Goal: Task Accomplishment & Management: Manage account settings

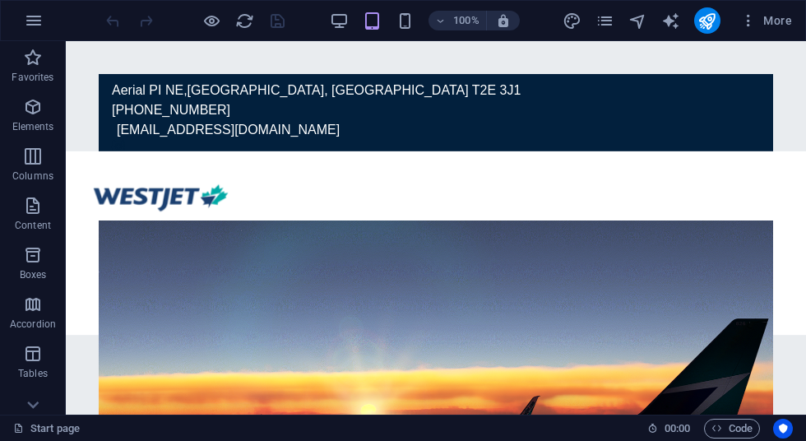
click at [744, 27] on icon "button" at bounding box center [748, 20] width 16 height 16
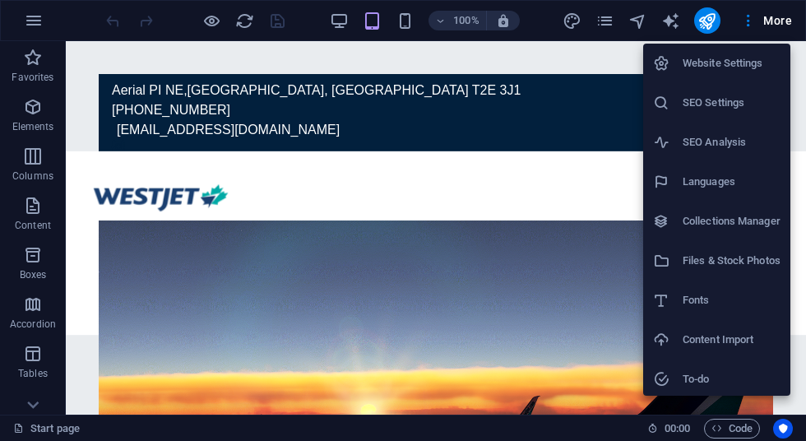
click at [788, 25] on div at bounding box center [403, 220] width 806 height 441
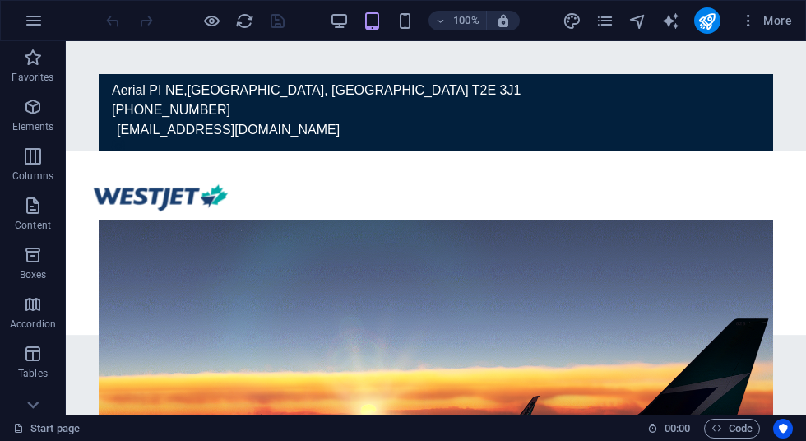
click at [775, 16] on span "More" at bounding box center [766, 20] width 52 height 16
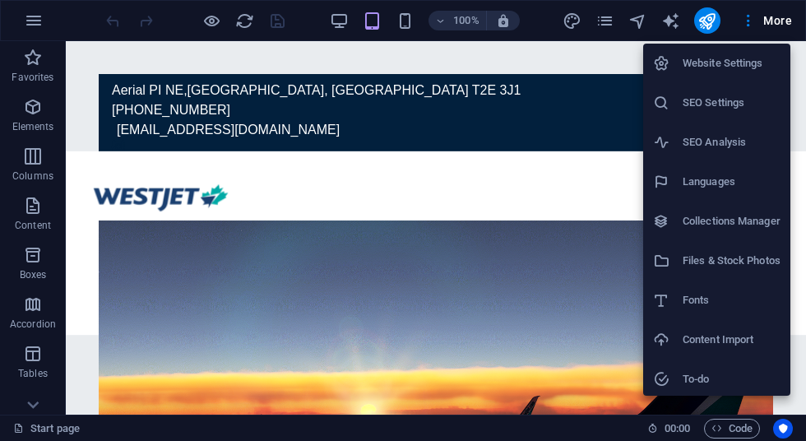
click at [584, 165] on div at bounding box center [403, 220] width 806 height 441
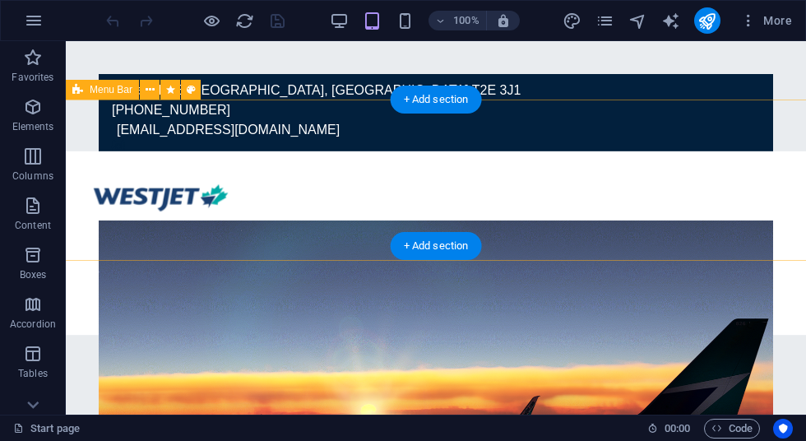
click at [574, 164] on div "Home flights Legal Crew Center" at bounding box center [436, 242] width 742 height 183
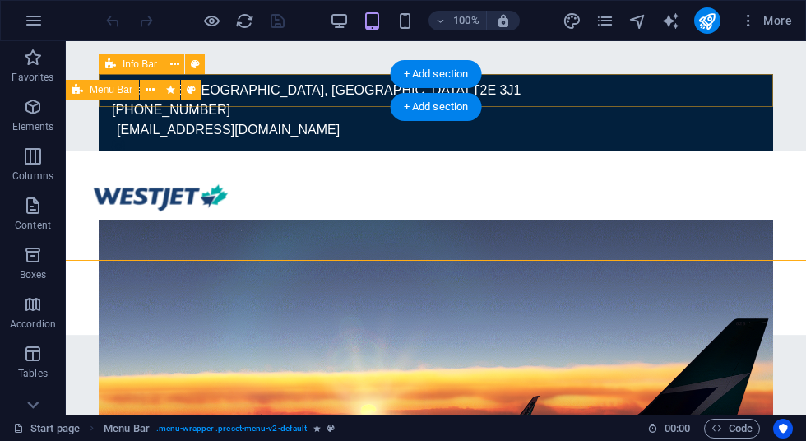
click at [132, 57] on div "Info Bar" at bounding box center [131, 64] width 65 height 20
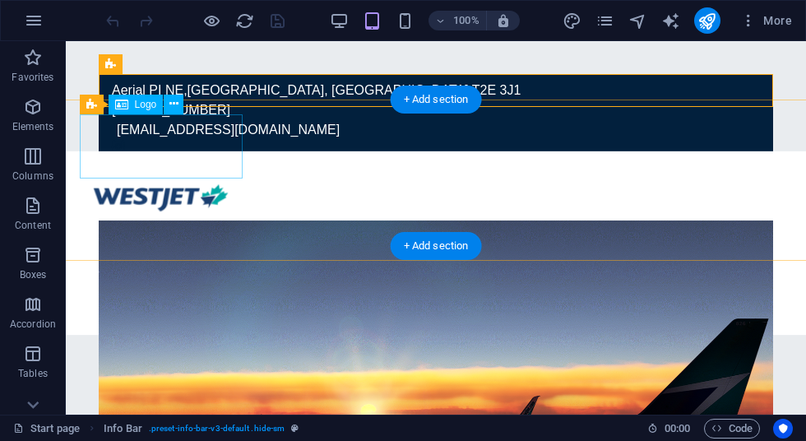
click at [149, 165] on div at bounding box center [436, 197] width 713 height 64
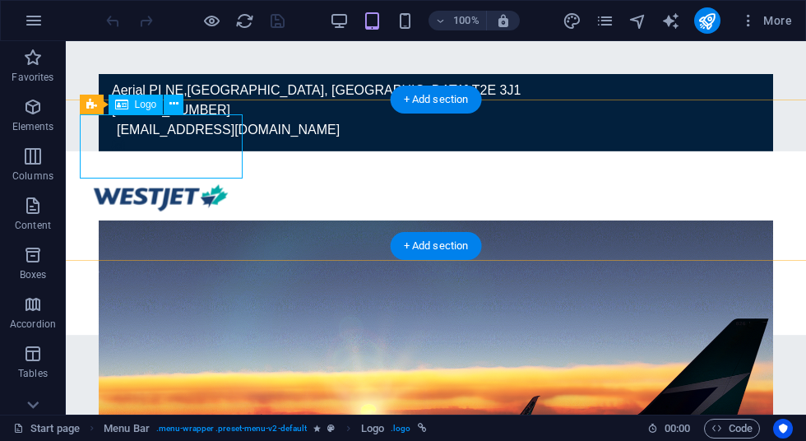
click at [477, 155] on div "Home flights Legal Crew Center" at bounding box center [436, 242] width 742 height 183
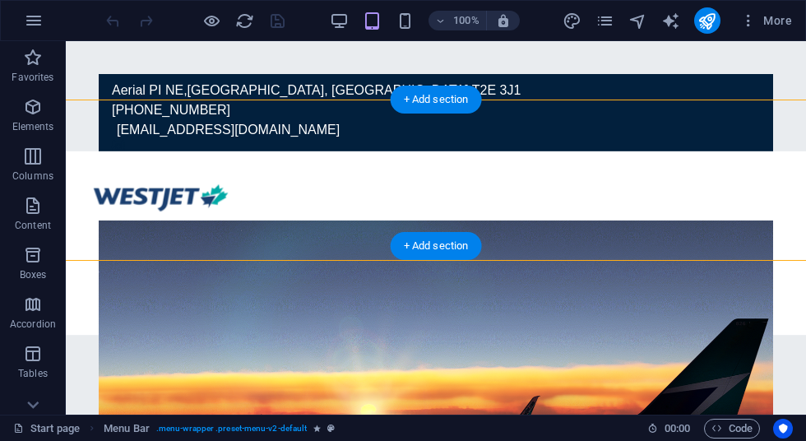
click at [617, 175] on div "Home flights Legal Crew Center" at bounding box center [436, 242] width 742 height 183
click at [43, 22] on icon "button" at bounding box center [34, 21] width 20 height 20
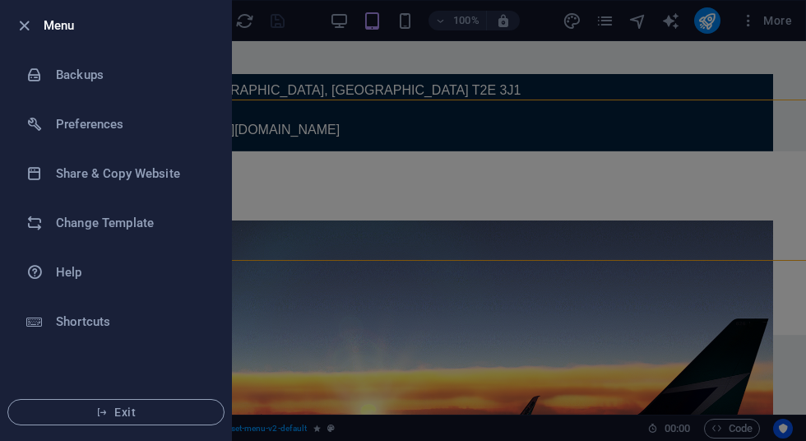
click at [101, 126] on h6 "Preferences" at bounding box center [132, 124] width 152 height 20
select select "en"
select select "all"
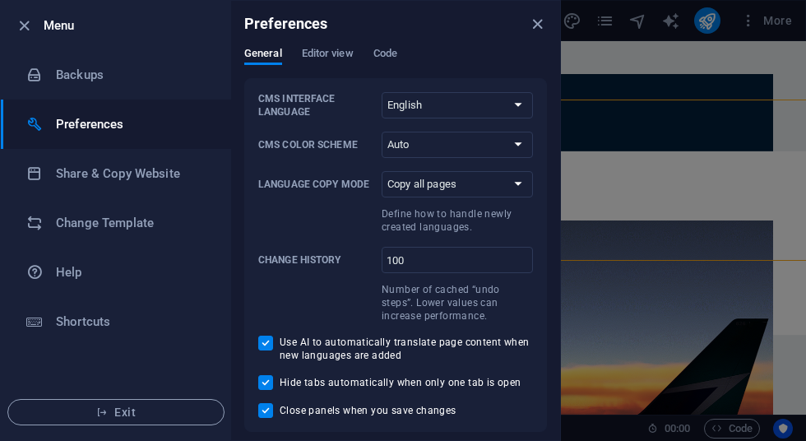
click at [326, 47] on span "Editor view" at bounding box center [328, 55] width 52 height 23
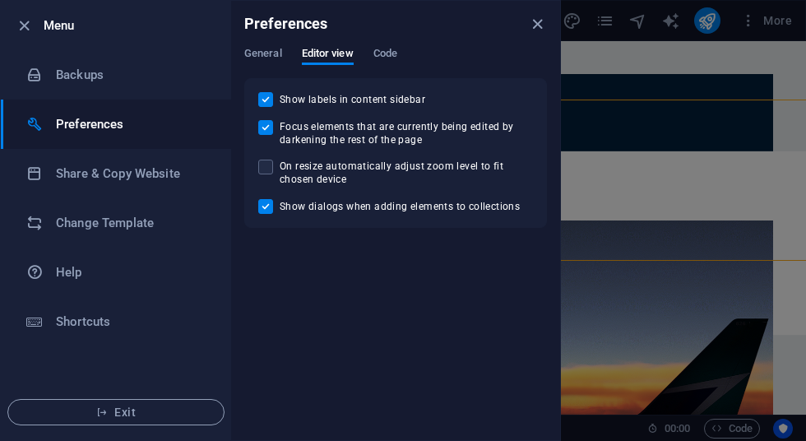
click at [266, 163] on span at bounding box center [265, 167] width 15 height 15
click at [266, 163] on input "On resize automatically adjust zoom level to fit chosen device" at bounding box center [268, 167] width 21 height 15
checkbox input "true"
click at [373, 39] on div "Preferences" at bounding box center [395, 24] width 329 height 46
click at [378, 50] on span "Code" at bounding box center [385, 55] width 24 height 23
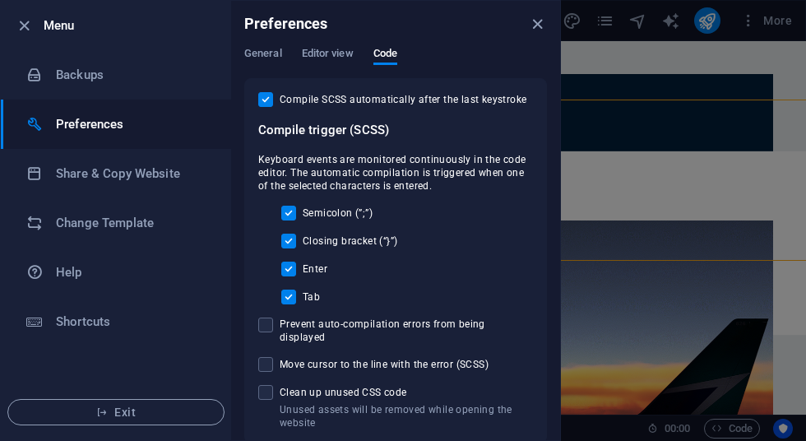
click at [244, 53] on span "General" at bounding box center [263, 55] width 38 height 23
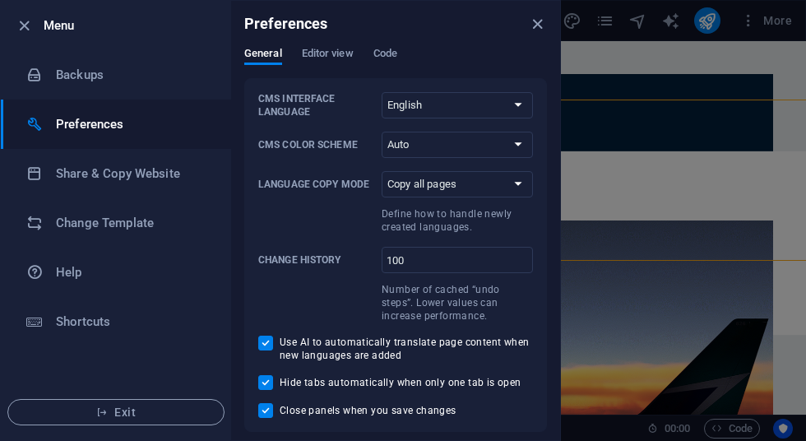
click at [58, 170] on h6 "Share & Copy Website" at bounding box center [132, 174] width 152 height 20
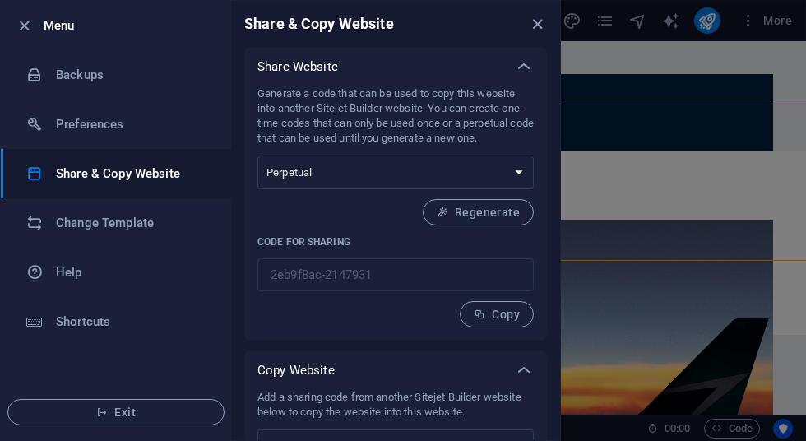
click at [483, 311] on icon "button" at bounding box center [480, 314] width 12 height 12
click at [287, 177] on select "One-time Perpetual" at bounding box center [395, 172] width 276 height 34
select select "onetime"
click at [463, 221] on button "Generate" at bounding box center [484, 212] width 99 height 26
type input "fccf37bb-2147931"
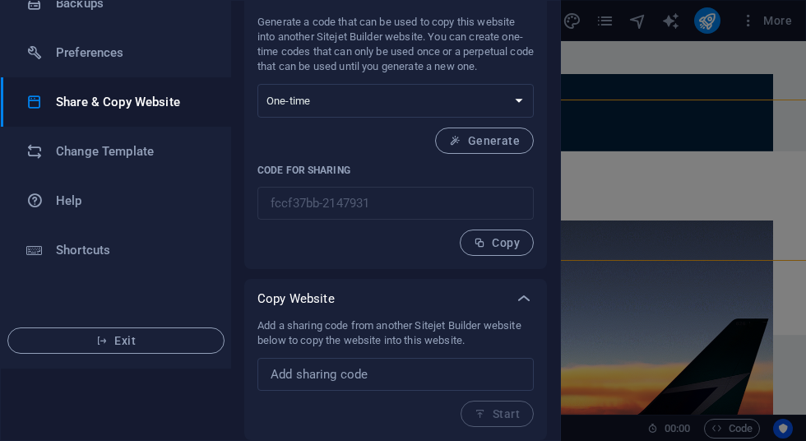
scroll to position [72, 0]
click at [307, 378] on input "text" at bounding box center [395, 374] width 276 height 33
click at [479, 247] on icon "button" at bounding box center [480, 243] width 12 height 12
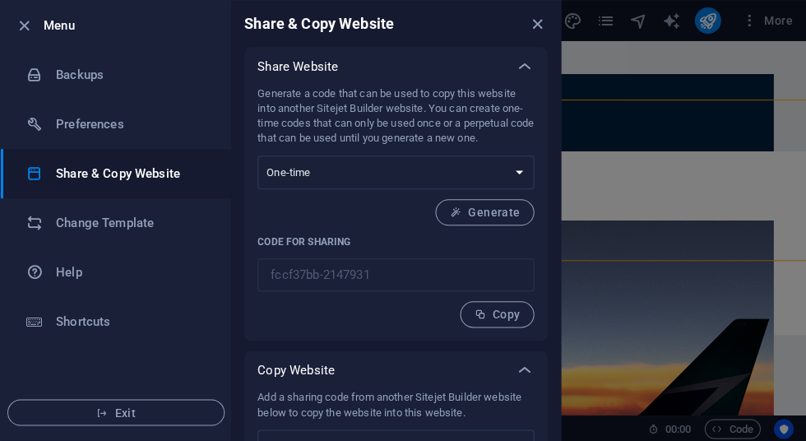
scroll to position [0, 0]
click at [32, 29] on icon "button" at bounding box center [24, 25] width 19 height 19
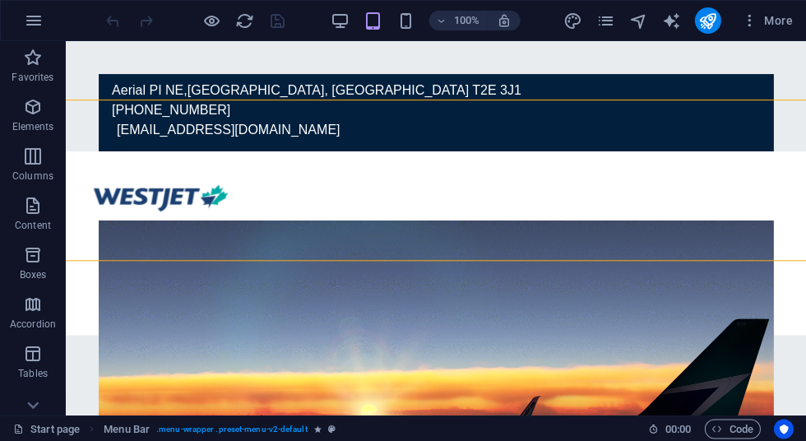
click at [607, 27] on icon "pages" at bounding box center [604, 21] width 19 height 19
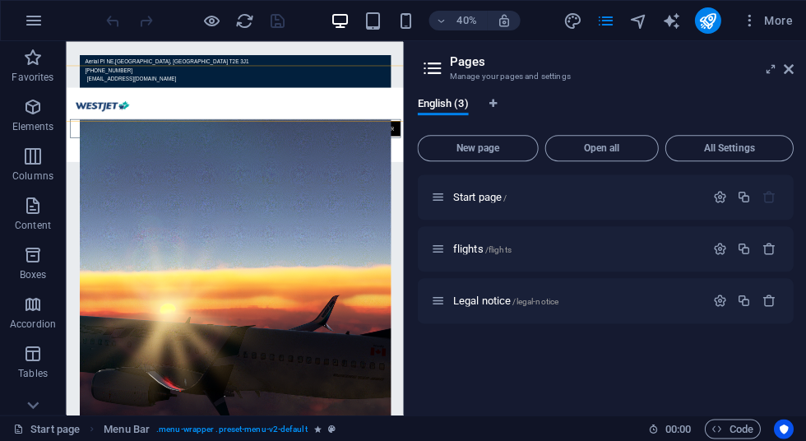
click at [602, 28] on icon "pages" at bounding box center [604, 21] width 19 height 19
click at [632, 23] on icon "navigator" at bounding box center [637, 21] width 19 height 19
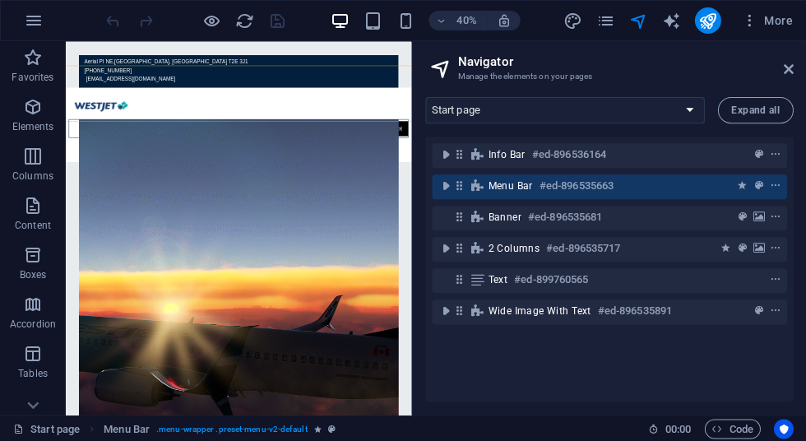
click at [633, 21] on icon "navigator" at bounding box center [637, 21] width 19 height 19
click at [783, 62] on icon at bounding box center [788, 68] width 10 height 13
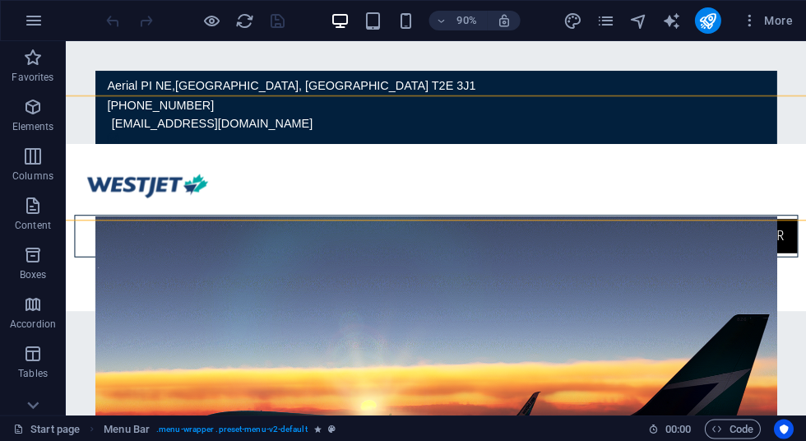
click at [772, 20] on span "More" at bounding box center [766, 20] width 52 height 16
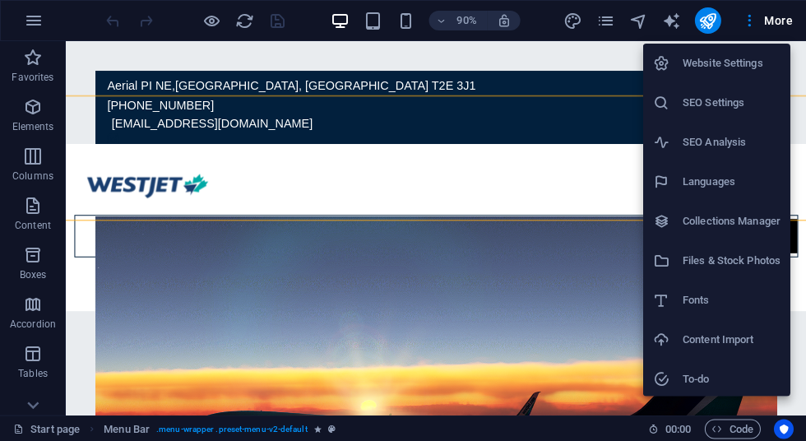
click at [53, 435] on div at bounding box center [403, 220] width 806 height 441
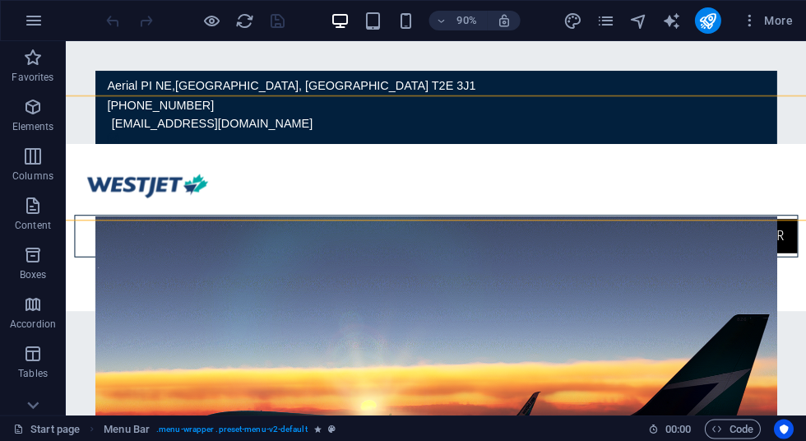
click at [58, 435] on link "Start page" at bounding box center [46, 429] width 67 height 20
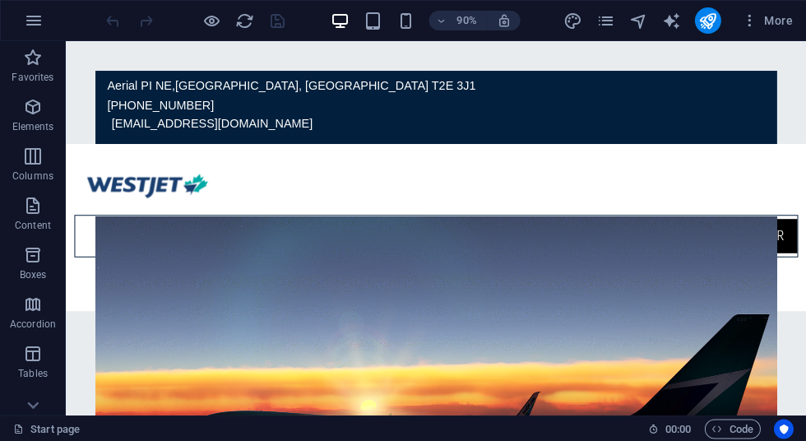
click at [705, 26] on icon "publish" at bounding box center [706, 21] width 19 height 19
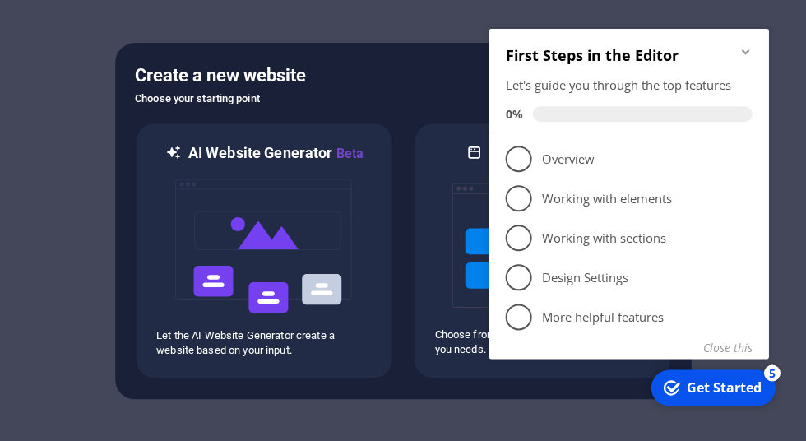
click at [747, 55] on icon "Minimize checklist" at bounding box center [744, 51] width 13 height 13
